Goal: Task Accomplishment & Management: Manage account settings

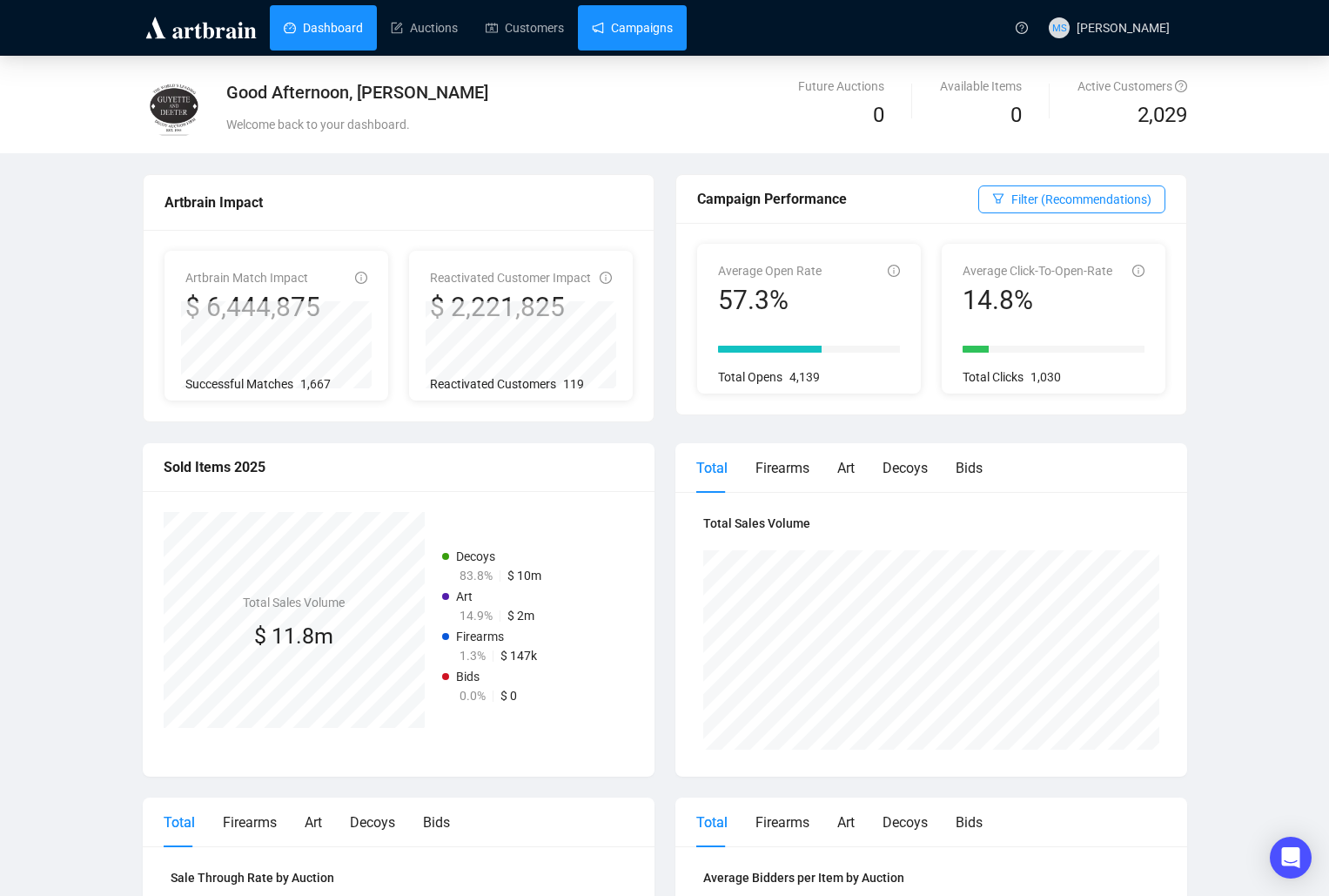
click at [622, 30] on link "Campaigns" at bounding box center [632, 27] width 81 height 45
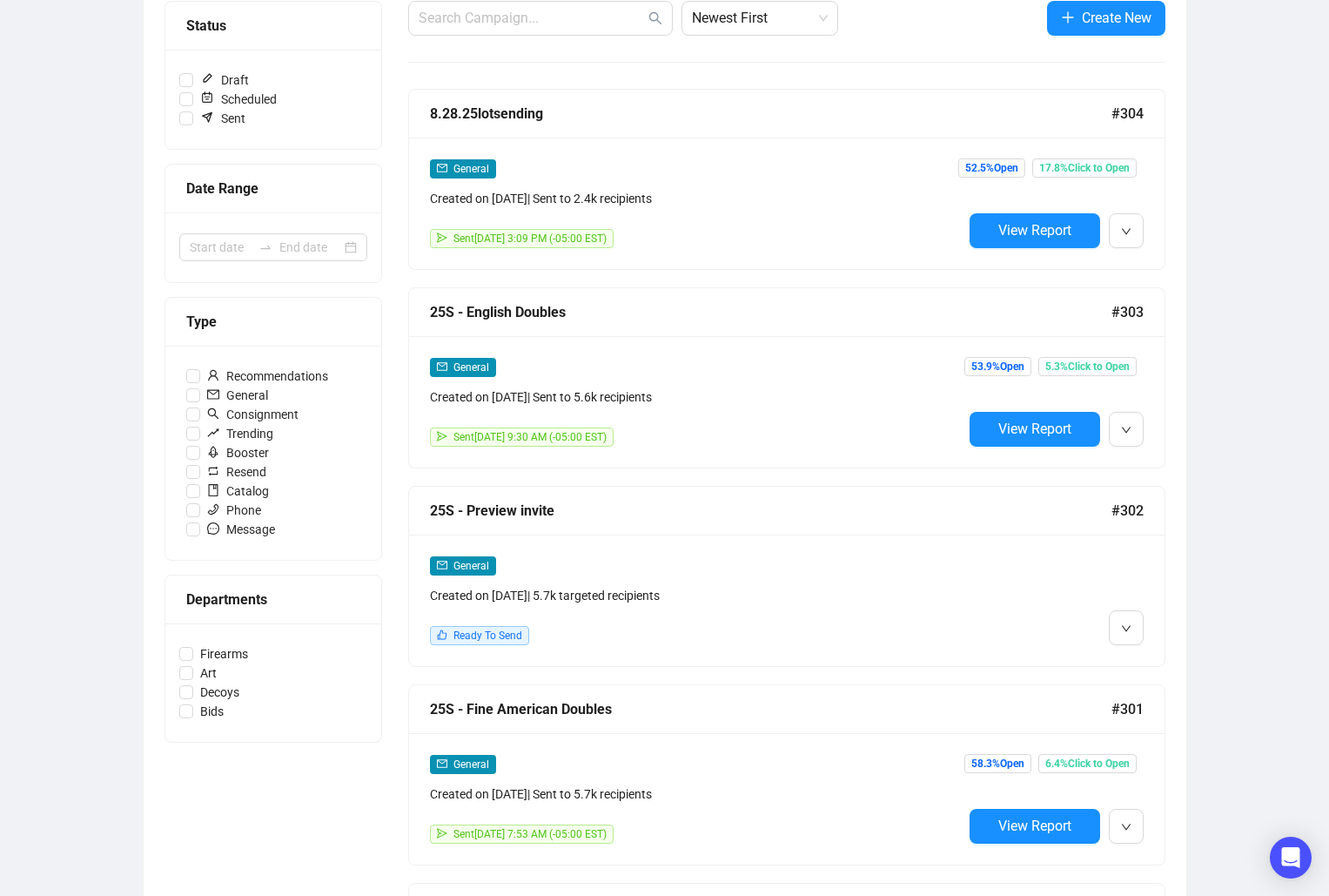
scroll to position [233, 0]
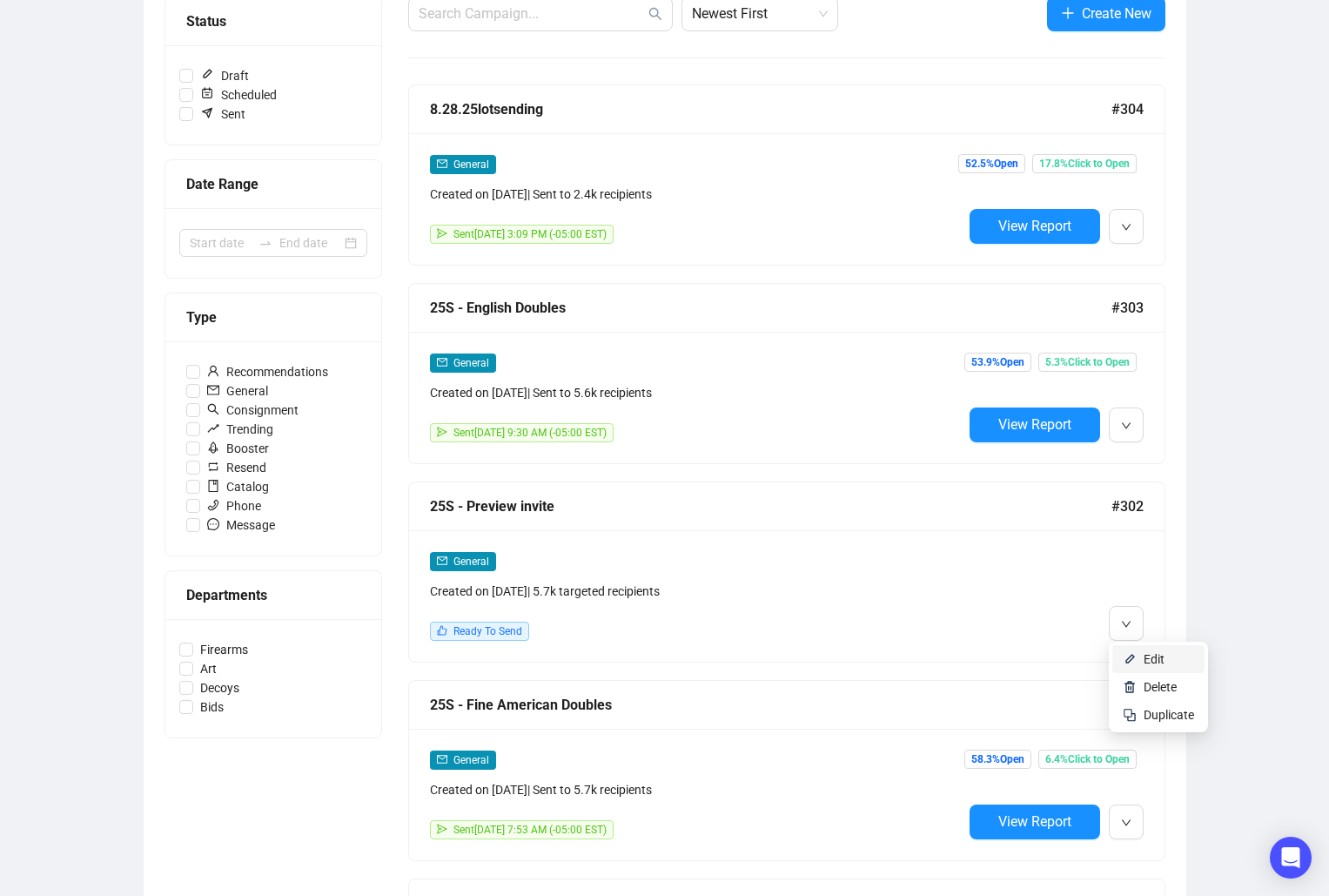
click at [1140, 650] on li "Edit" at bounding box center [1158, 659] width 92 height 28
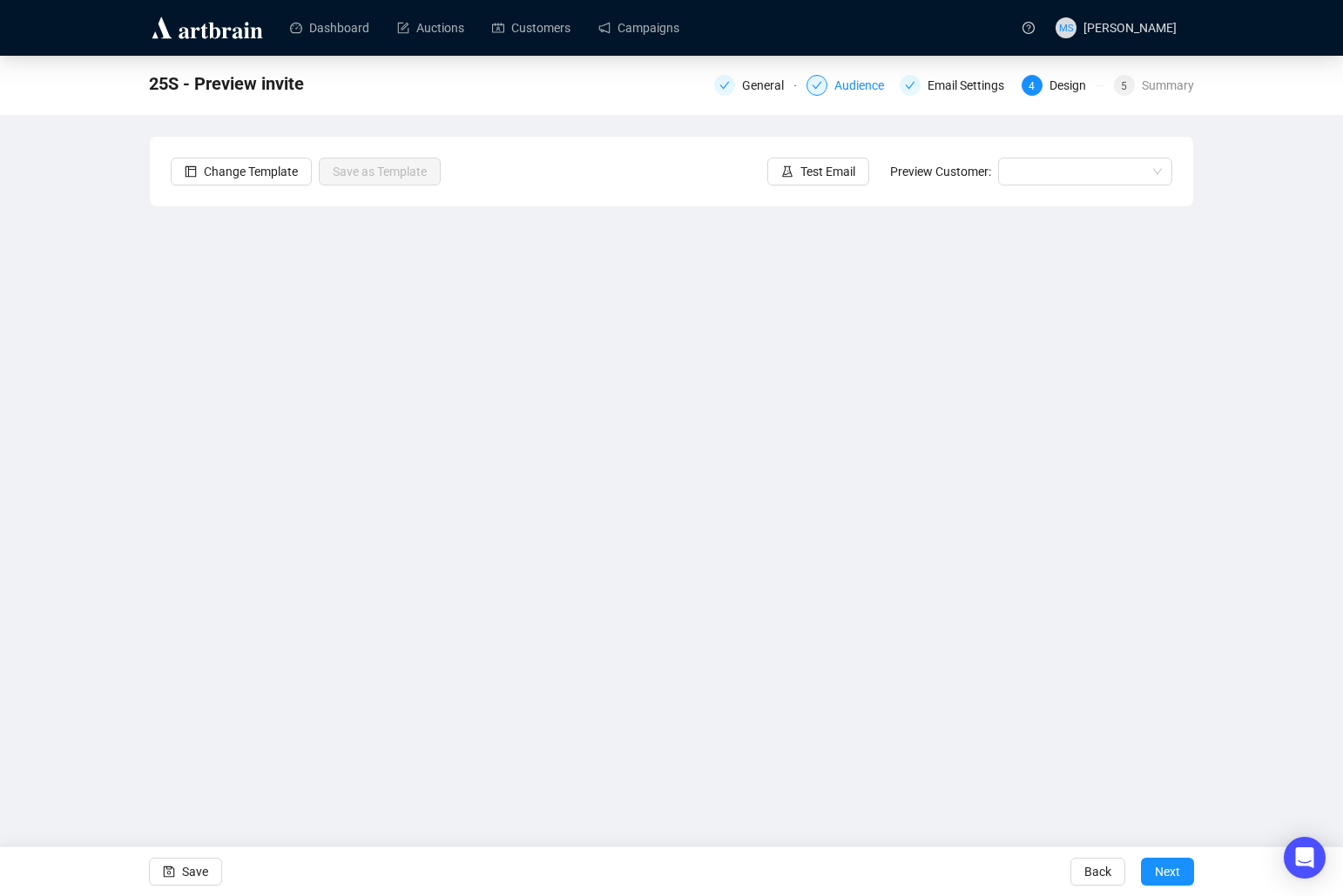
click at [832, 81] on div "Audience" at bounding box center [847, 85] width 82 height 21
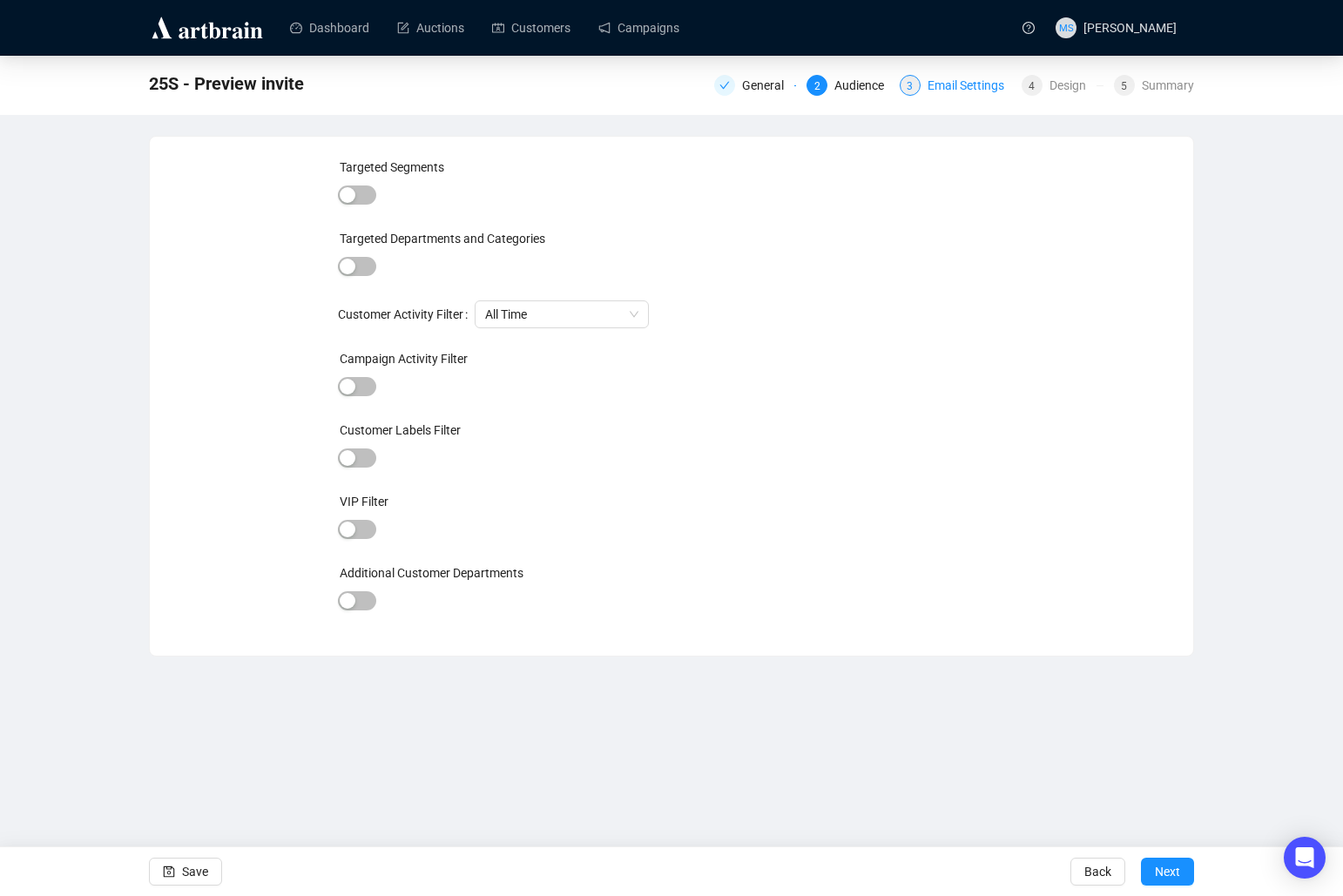
click at [944, 79] on div "Email Settings" at bounding box center [971, 85] width 87 height 21
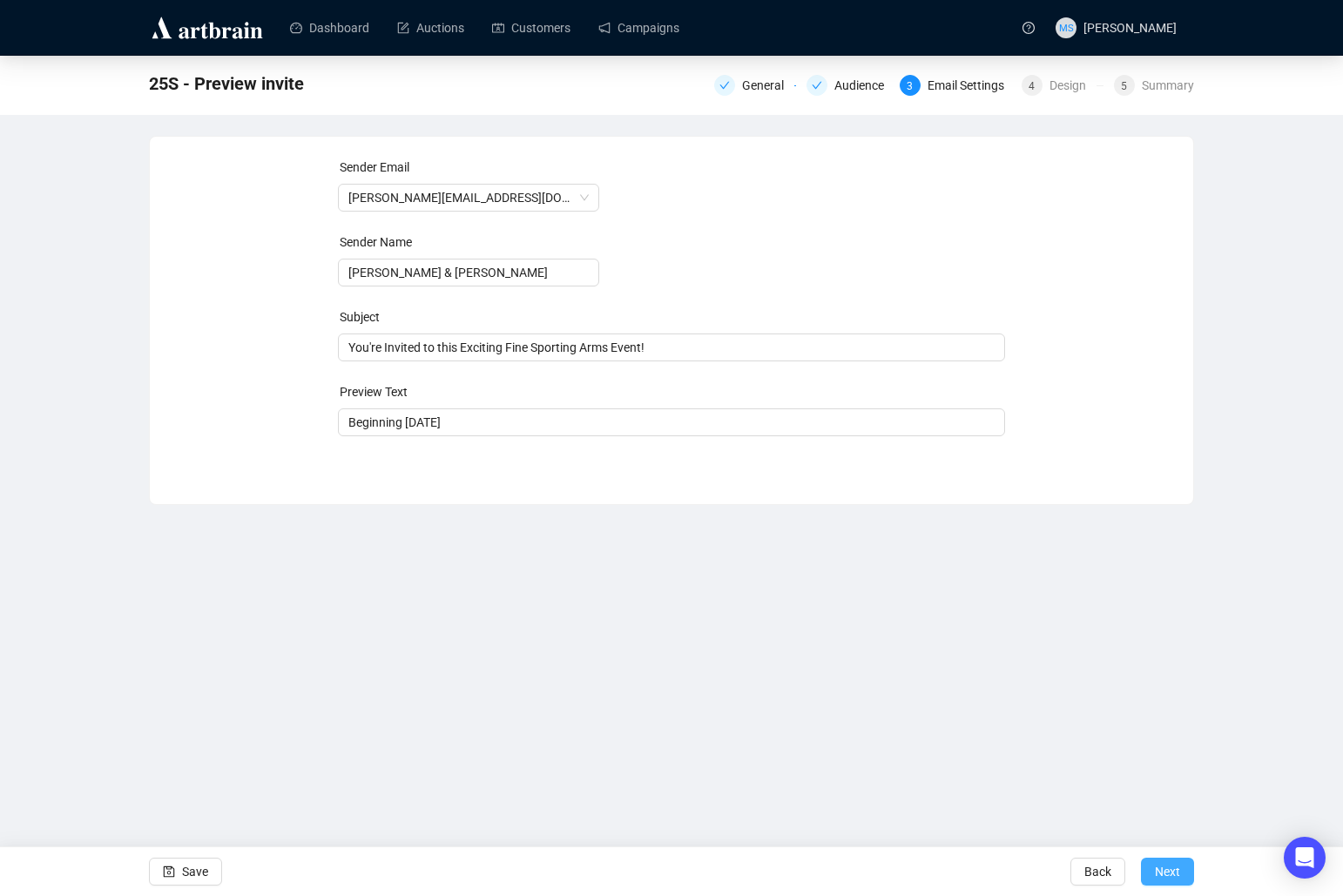
click at [1185, 870] on button "Next" at bounding box center [1167, 871] width 53 height 28
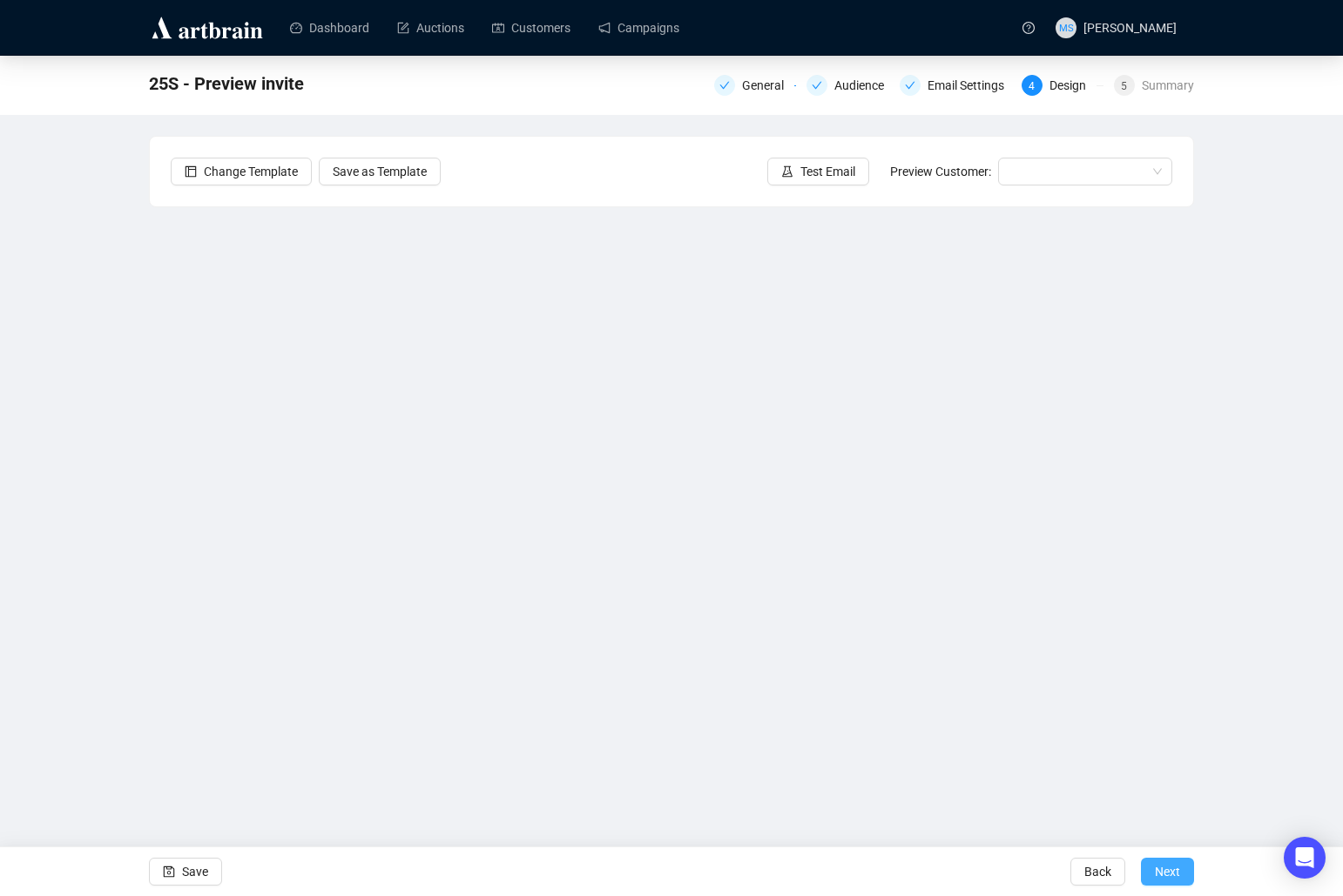
click at [1183, 869] on button "Next" at bounding box center [1167, 871] width 53 height 28
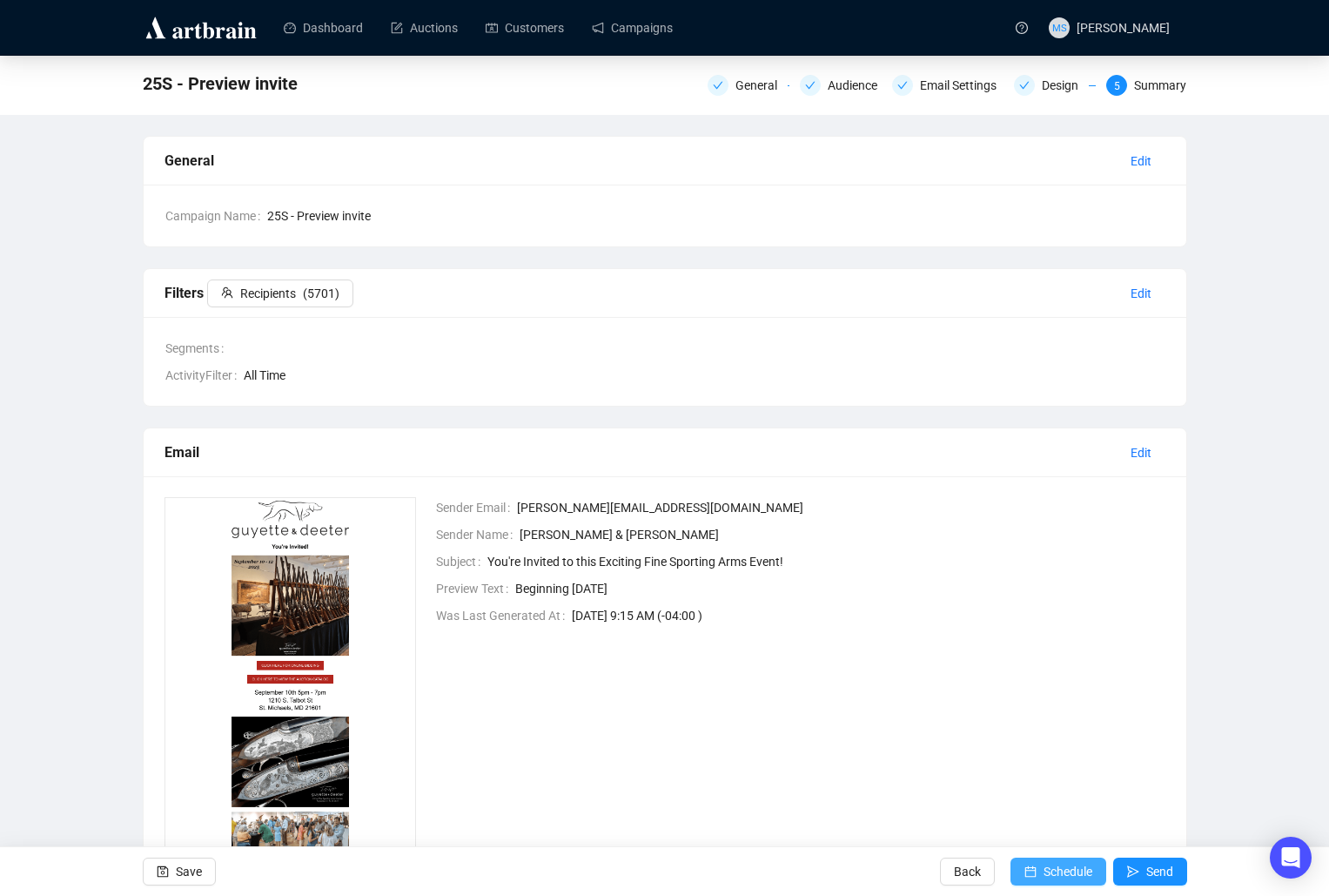
click at [1055, 877] on span "Schedule" at bounding box center [1068, 872] width 49 height 49
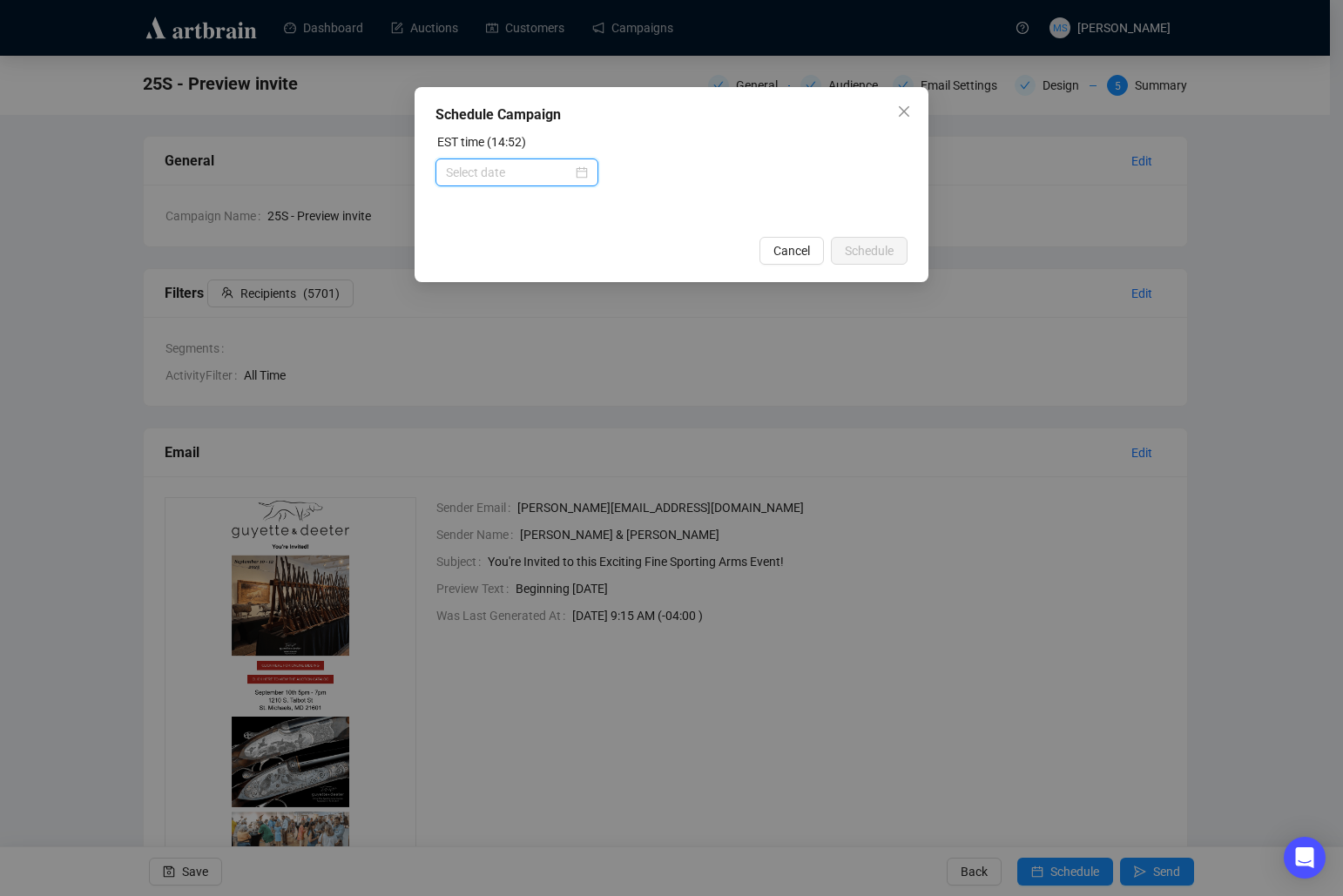
click at [569, 167] on input at bounding box center [508, 173] width 126 height 20
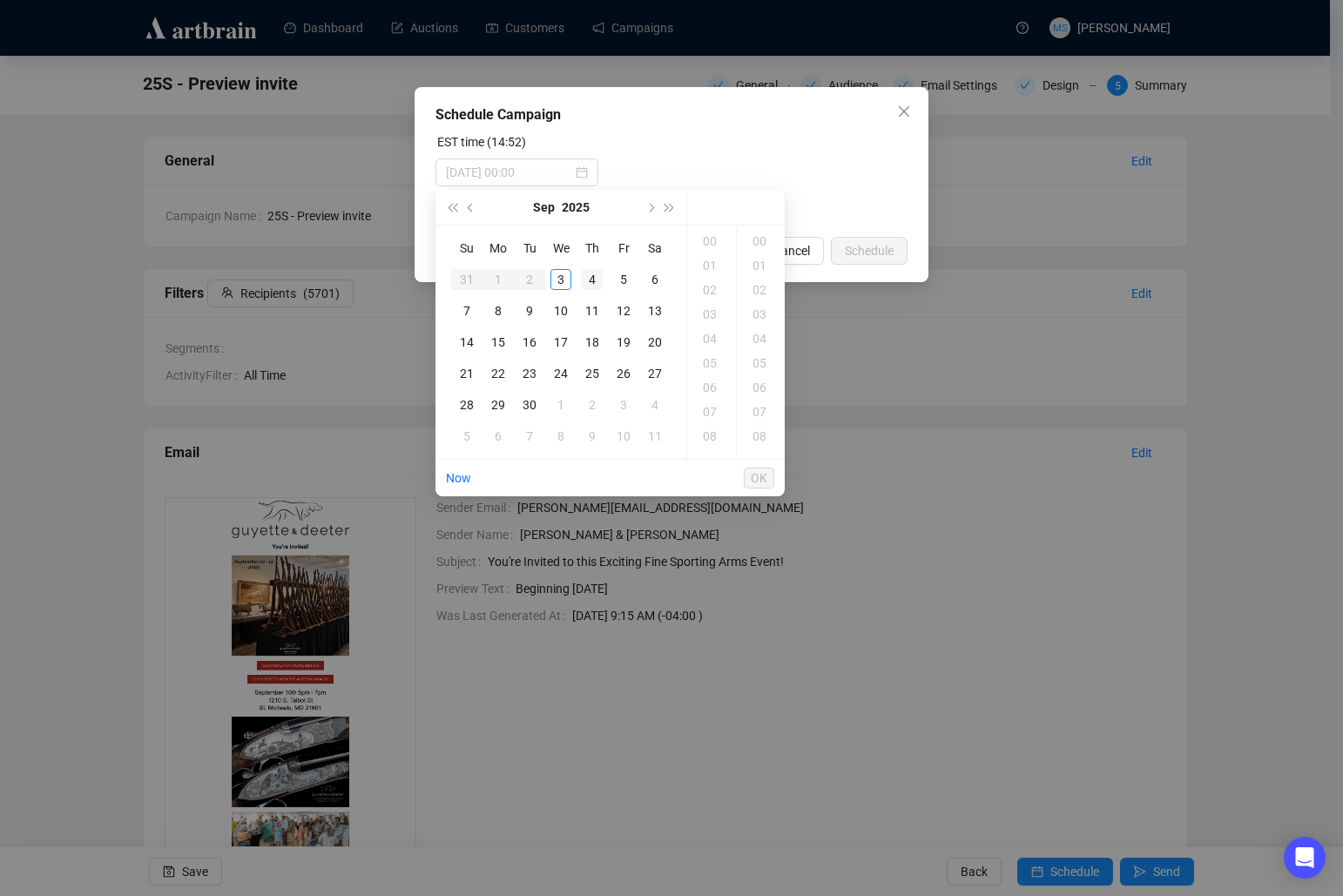
click at [584, 279] on div "4" at bounding box center [591, 278] width 21 height 21
click at [715, 367] on div "10" at bounding box center [711, 368] width 42 height 24
click at [755, 243] on div "00" at bounding box center [760, 240] width 42 height 24
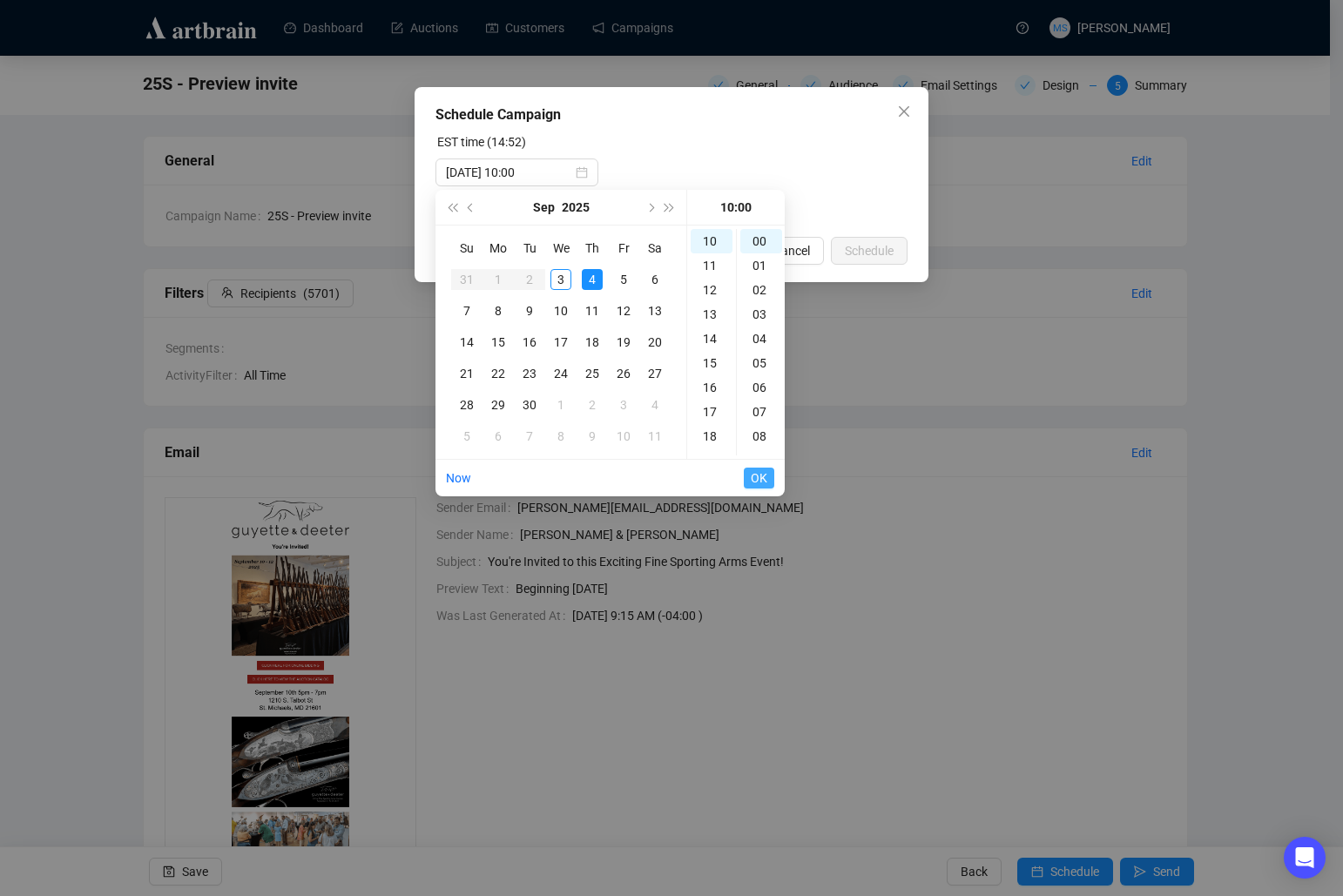
click at [756, 480] on span "OK" at bounding box center [758, 478] width 17 height 33
type input "[DATE] 11:00"
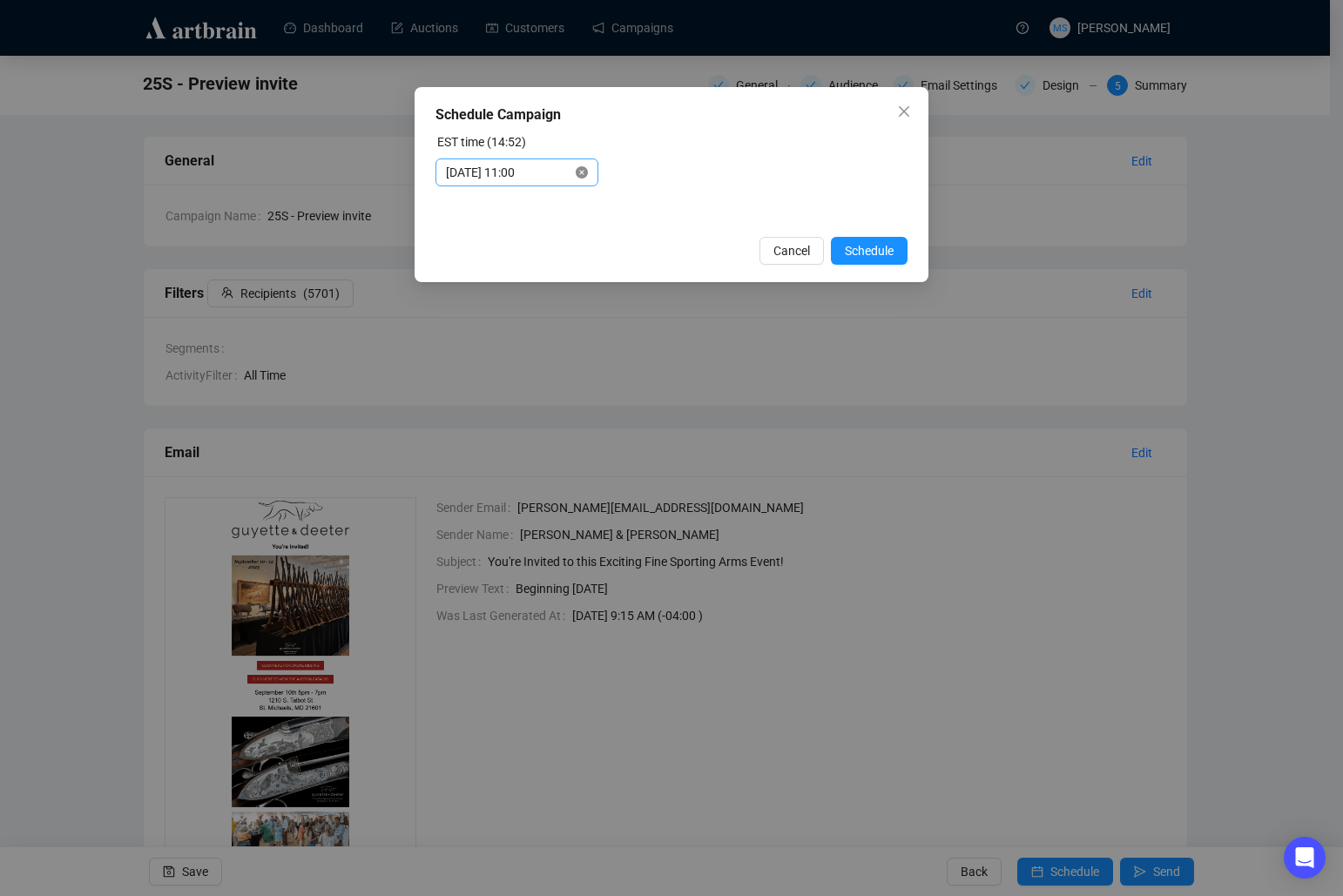
click at [583, 171] on icon "close-circle" at bounding box center [582, 172] width 12 height 12
click at [530, 175] on input at bounding box center [508, 173] width 126 height 20
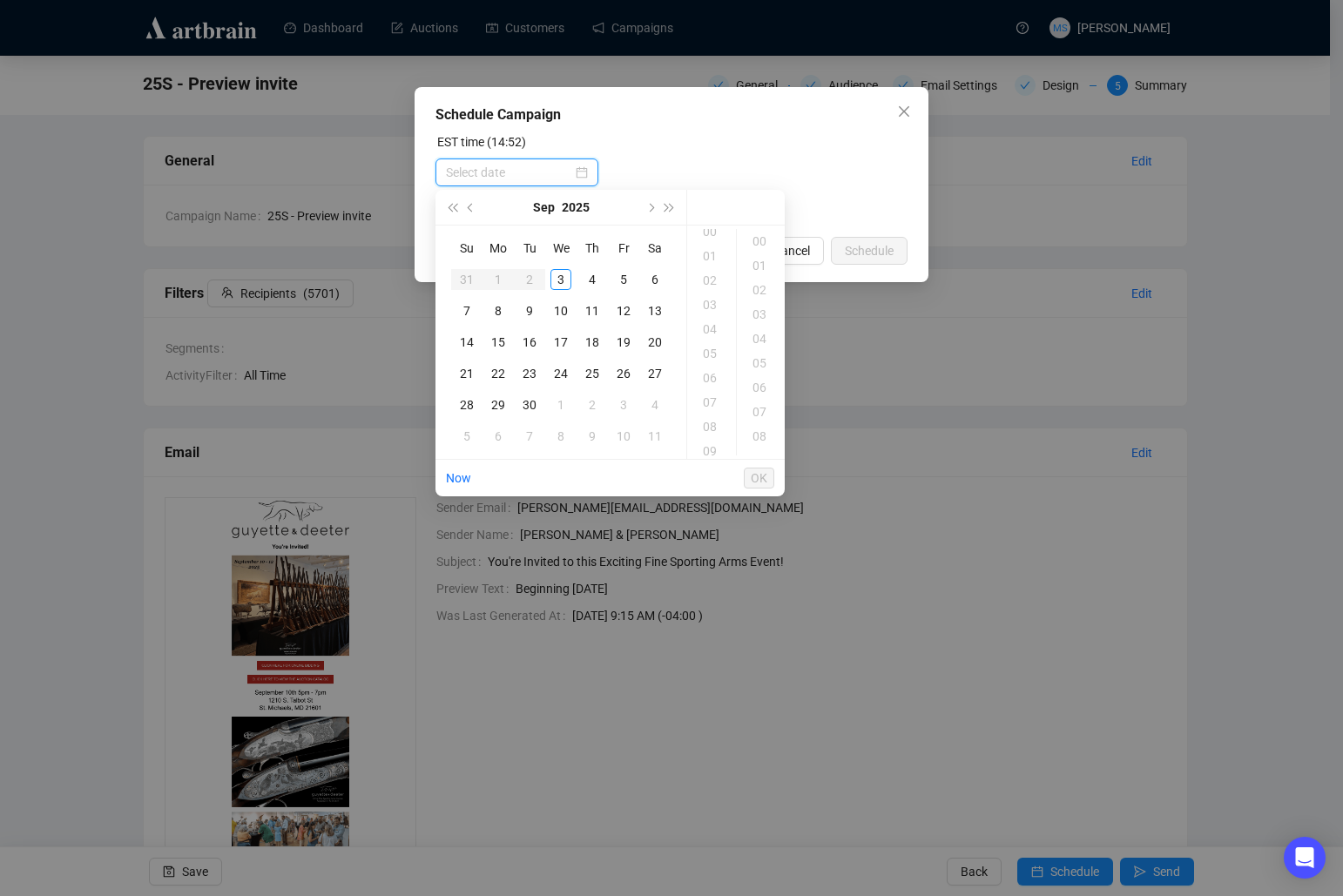
scroll to position [0, 0]
click at [588, 278] on div "4" at bounding box center [591, 278] width 21 height 21
click at [709, 339] on div "09" at bounding box center [711, 344] width 42 height 24
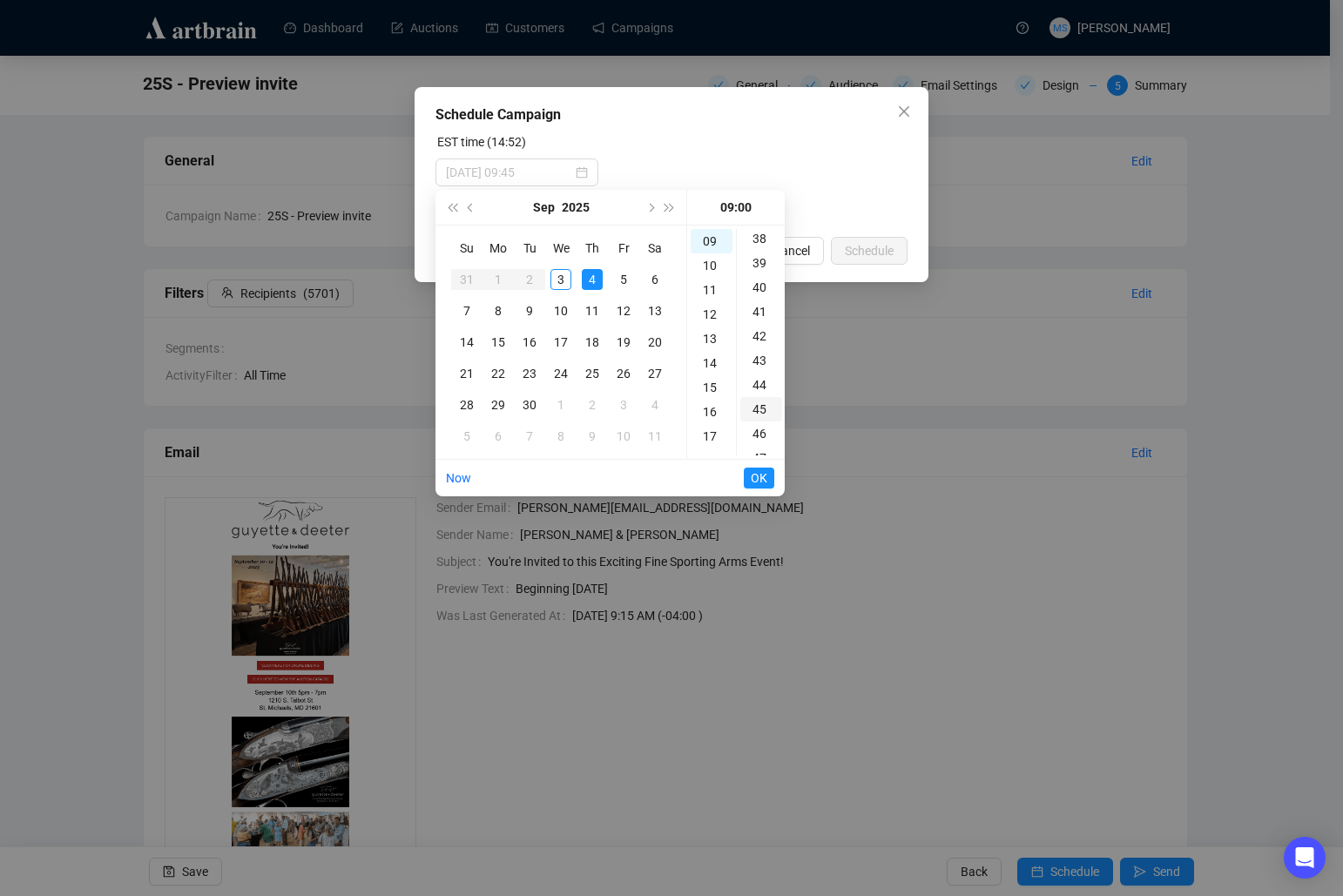
click at [759, 415] on div "45" at bounding box center [760, 408] width 42 height 24
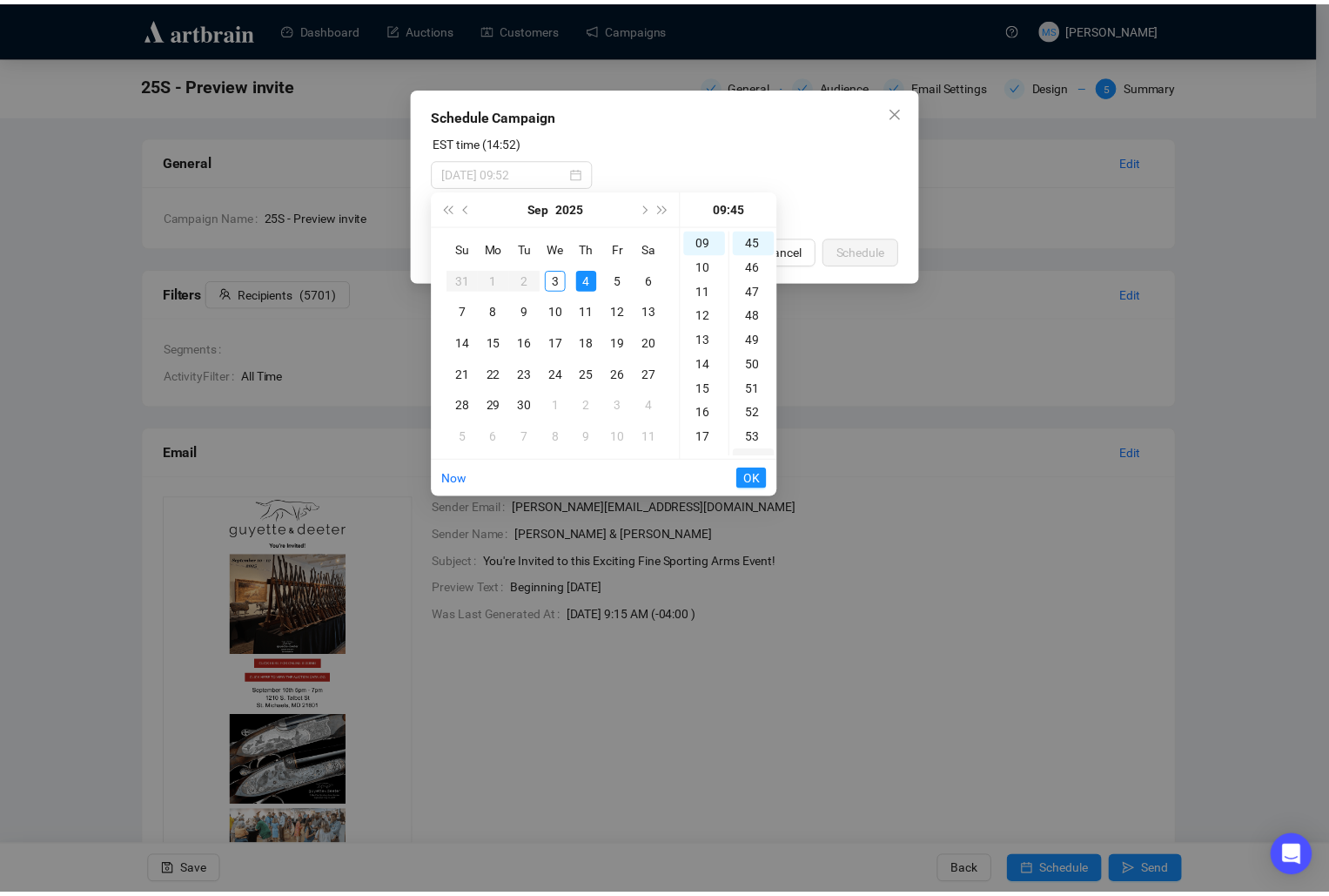
scroll to position [1096, 0]
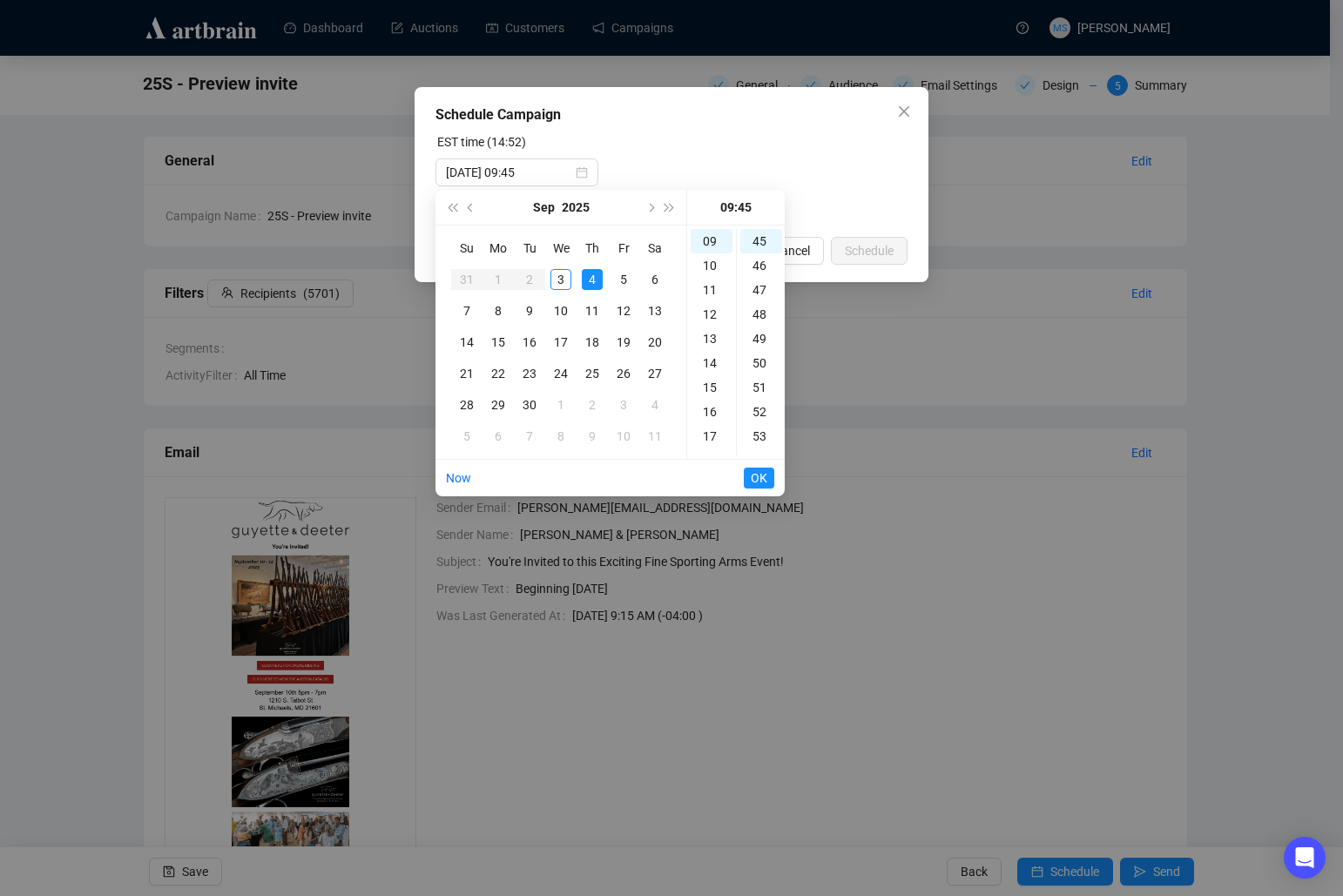
click at [761, 480] on span "OK" at bounding box center [758, 478] width 17 height 33
type input "[DATE] 10:45"
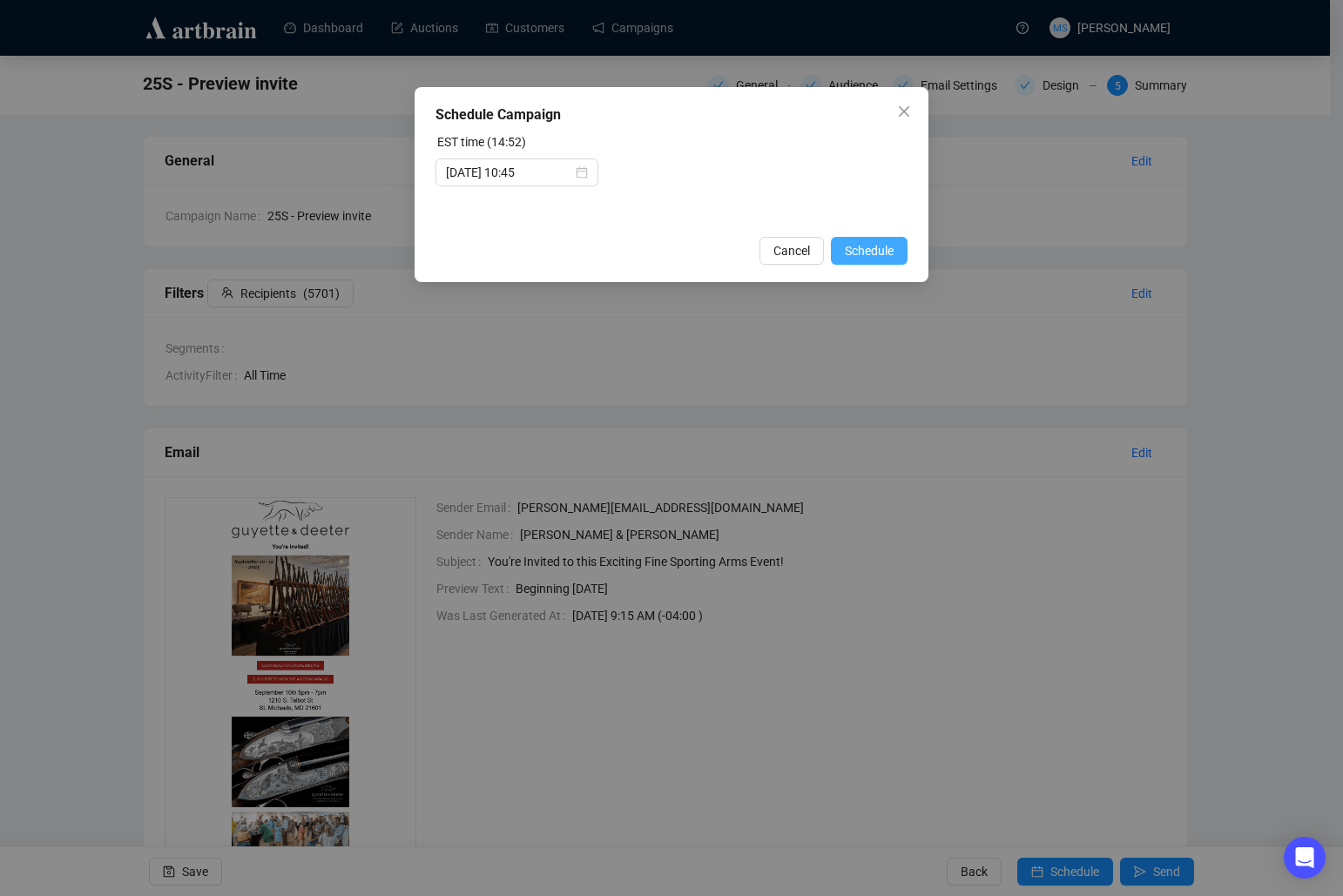
click at [875, 250] on span "Schedule" at bounding box center [869, 251] width 49 height 20
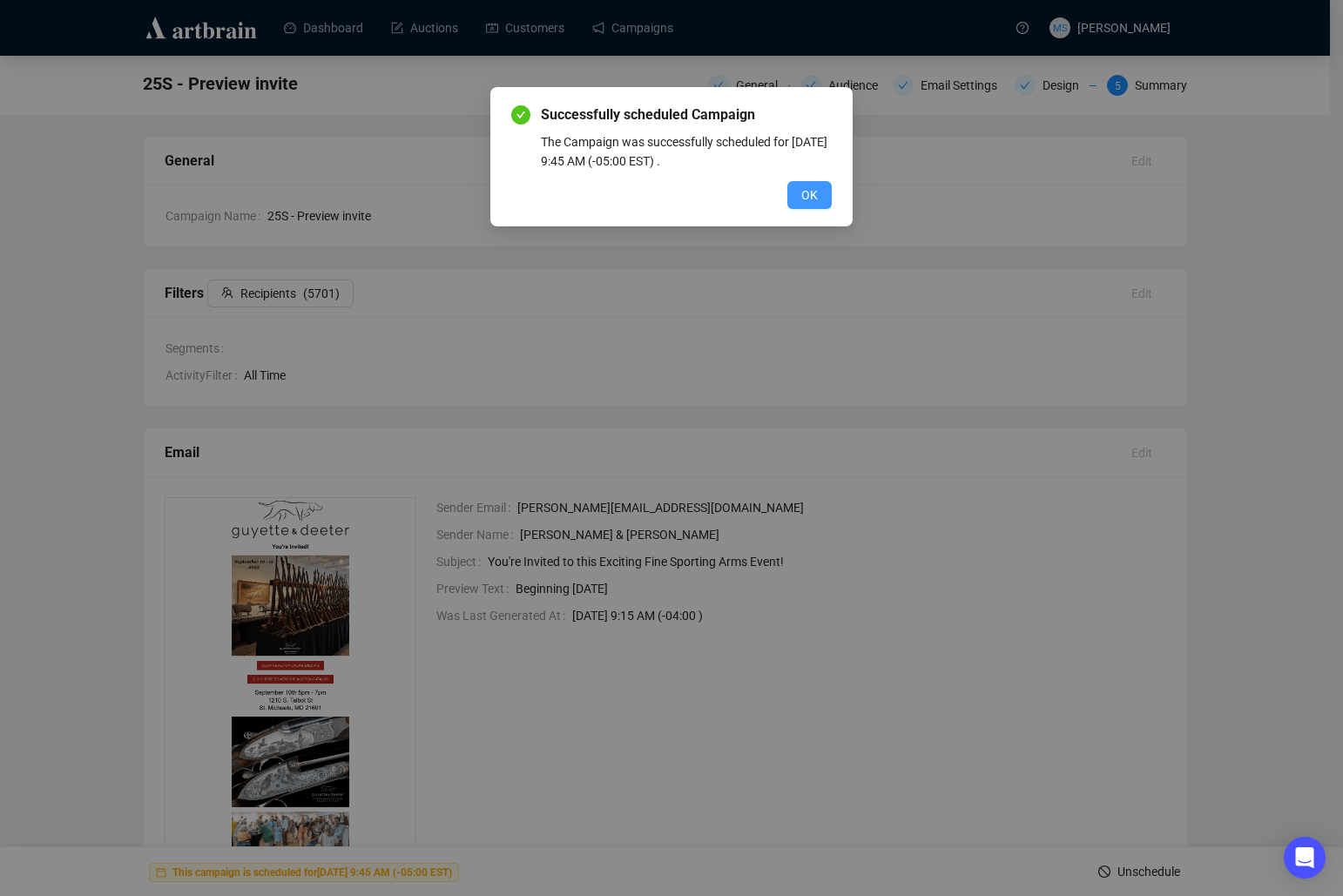
click at [805, 195] on span "OK" at bounding box center [808, 195] width 17 height 20
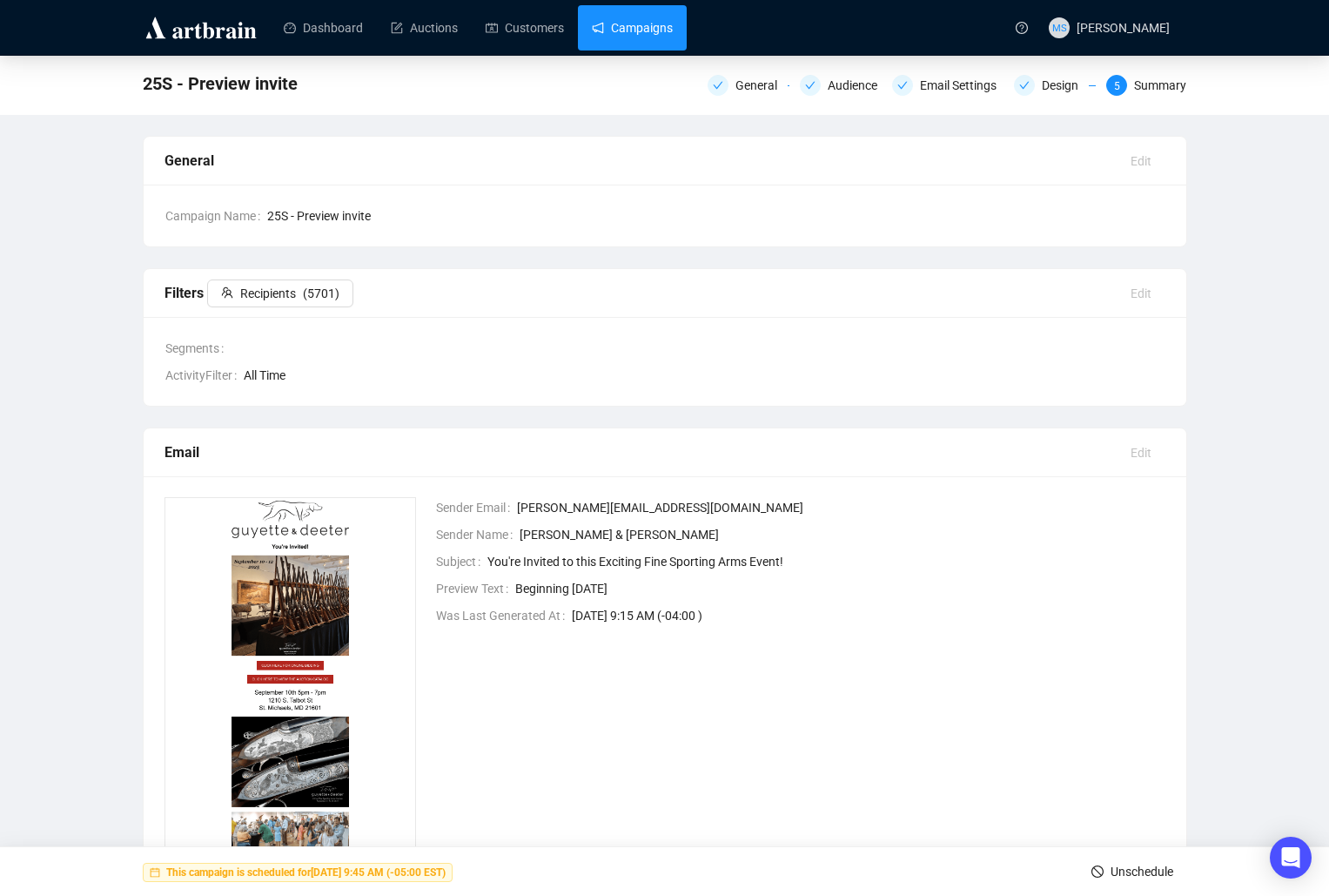
click at [631, 21] on link "Campaigns" at bounding box center [632, 27] width 81 height 45
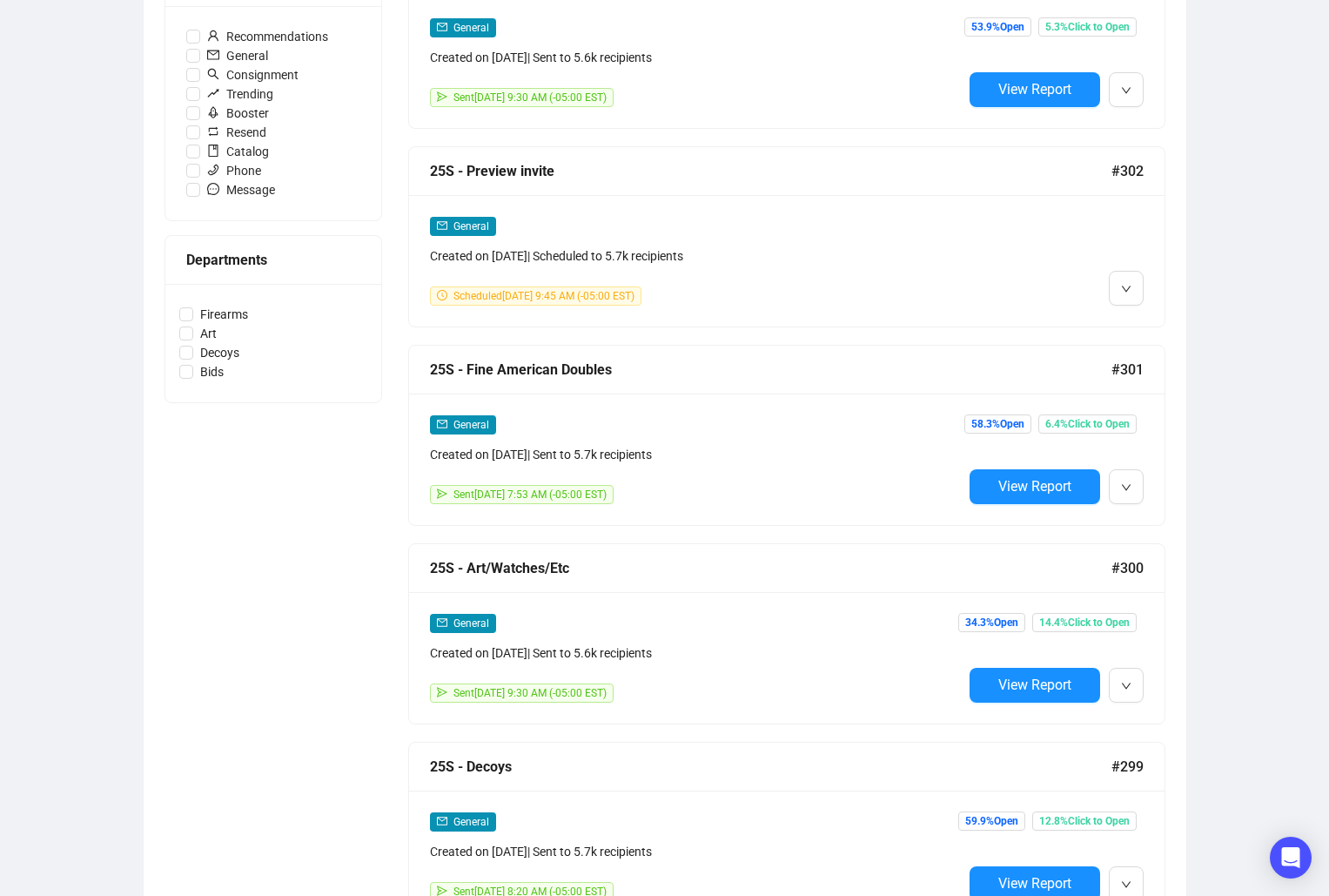
scroll to position [697, 0]
